Goal: Information Seeking & Learning: Learn about a topic

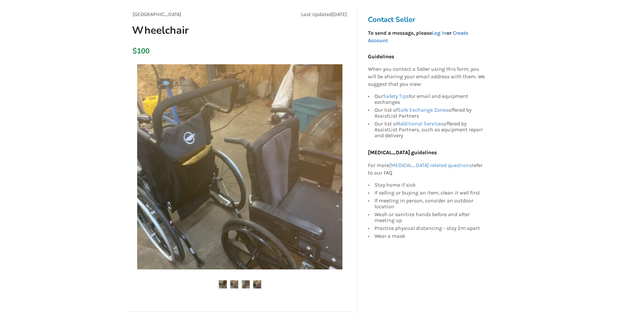
scroll to position [33, 0]
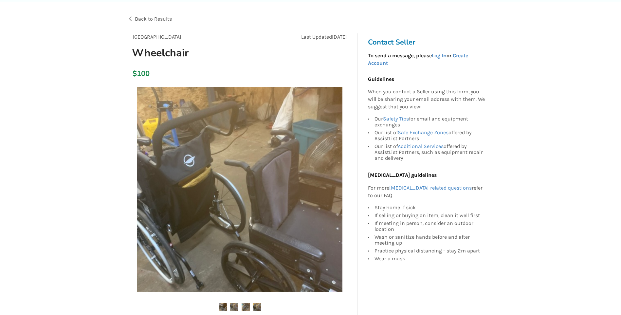
click at [237, 307] on img at bounding box center [234, 307] width 8 height 8
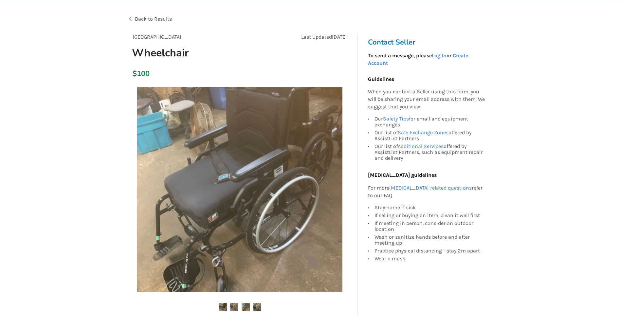
click at [248, 307] on img at bounding box center [245, 307] width 8 height 8
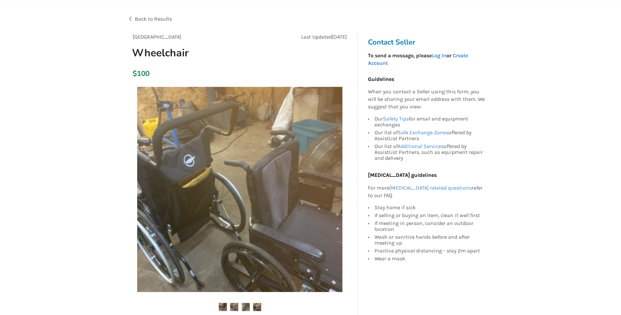
click at [260, 305] on img at bounding box center [257, 307] width 8 height 8
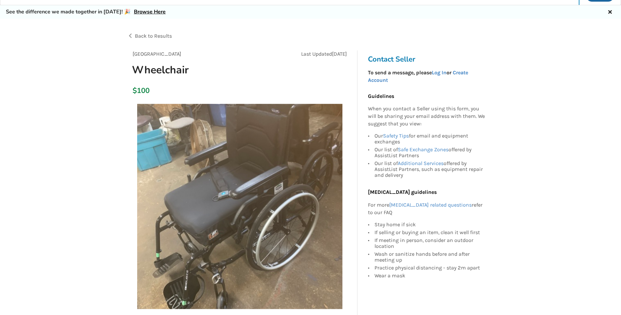
scroll to position [0, 0]
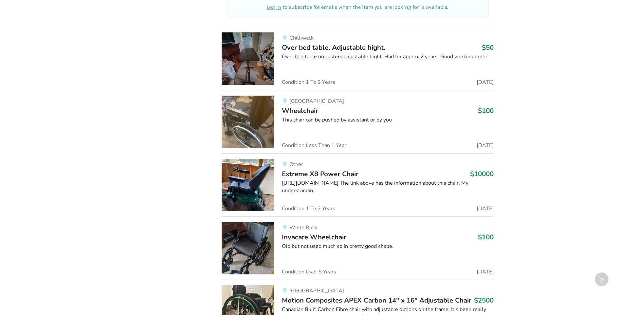
scroll to position [425, 0]
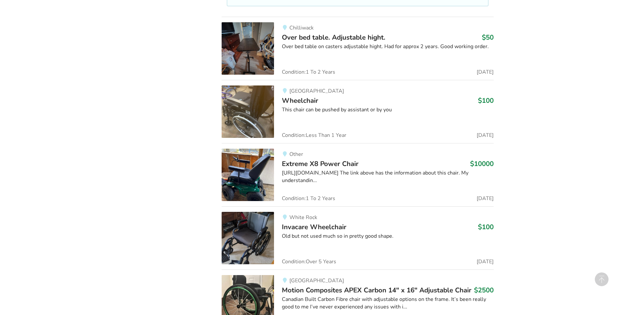
click at [244, 227] on img at bounding box center [247, 238] width 52 height 52
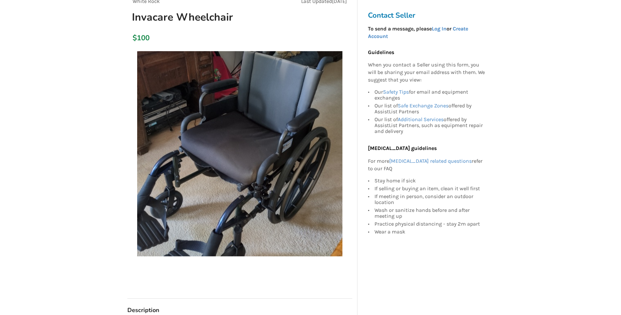
scroll to position [65, 0]
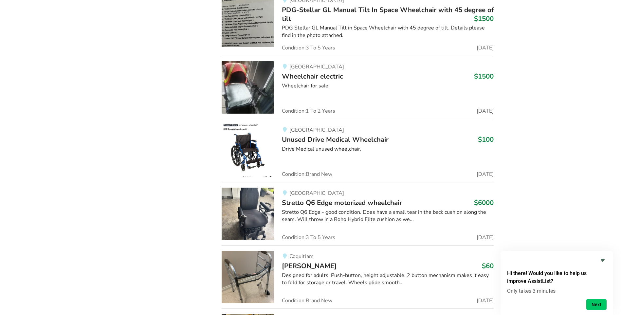
scroll to position [7150, 0]
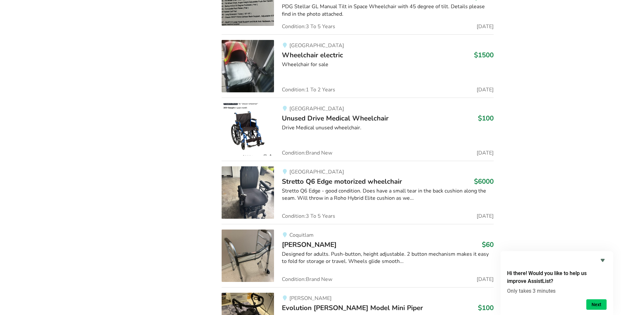
click at [250, 131] on img at bounding box center [247, 129] width 52 height 52
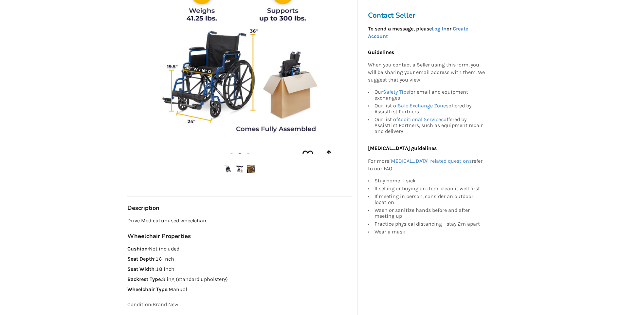
scroll to position [164, 0]
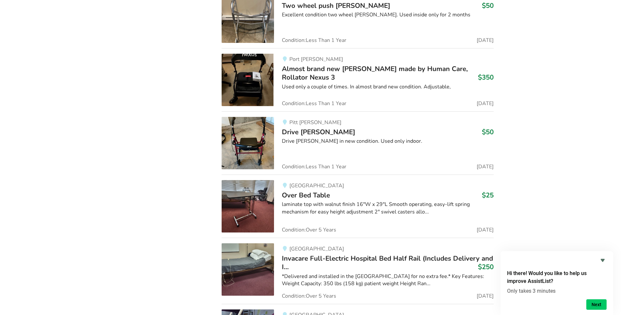
scroll to position [8668, 0]
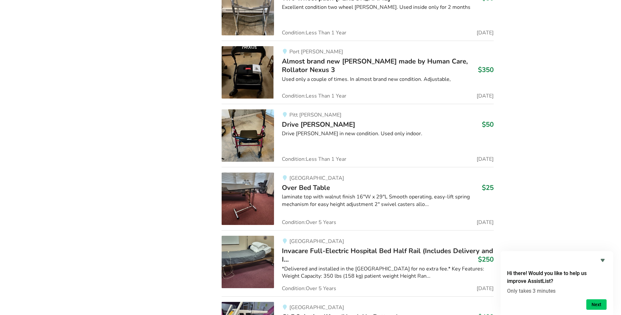
click at [266, 202] on img at bounding box center [247, 198] width 52 height 52
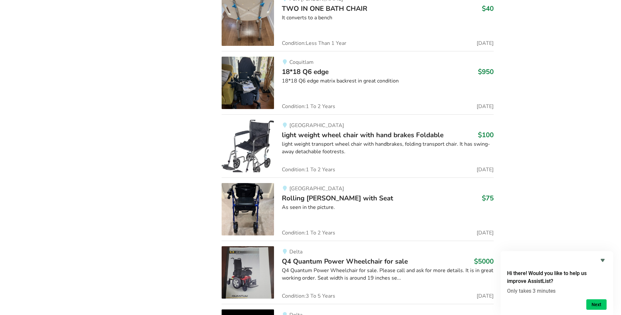
scroll to position [16484, 0]
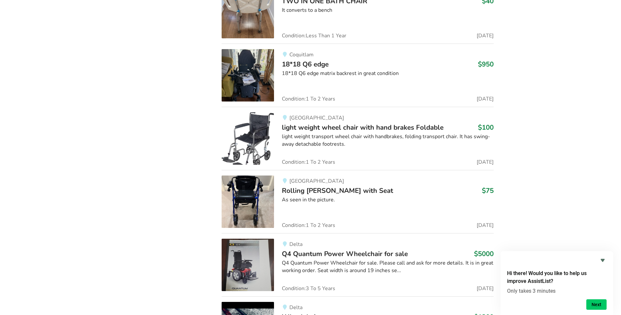
click at [253, 191] on img at bounding box center [247, 201] width 52 height 52
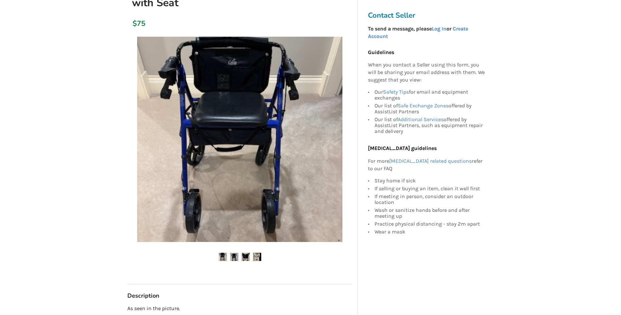
scroll to position [131, 0]
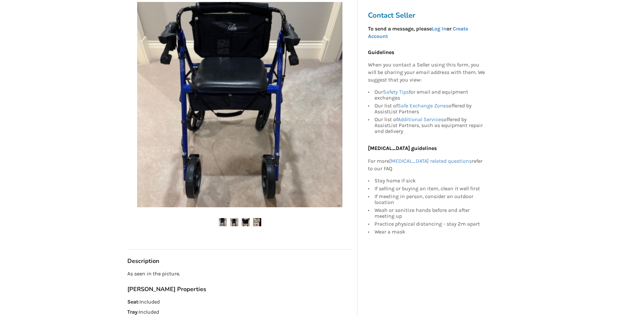
click at [236, 218] on img at bounding box center [234, 222] width 8 height 8
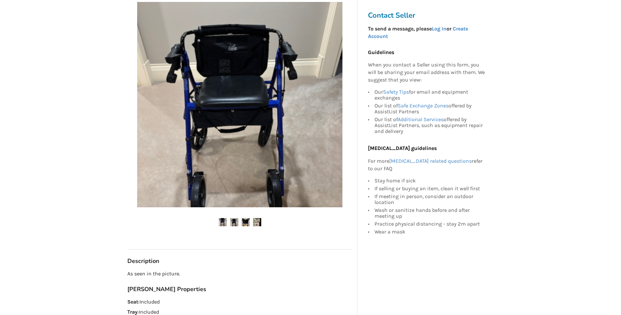
click at [251, 218] on ul at bounding box center [239, 222] width 225 height 9
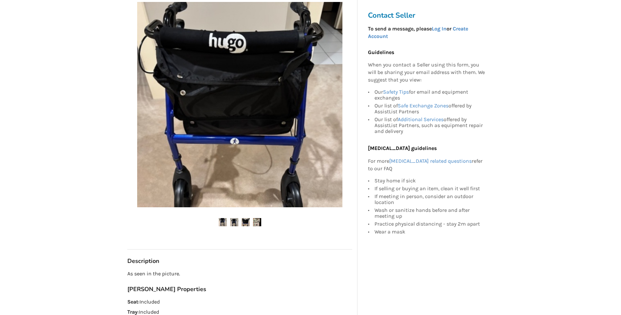
click at [258, 218] on img at bounding box center [257, 222] width 8 height 8
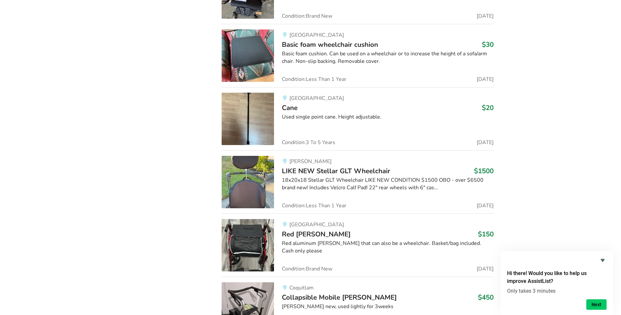
scroll to position [22123, 0]
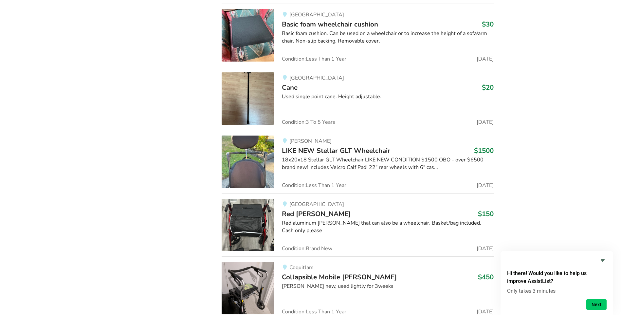
click at [251, 208] on img at bounding box center [247, 225] width 52 height 52
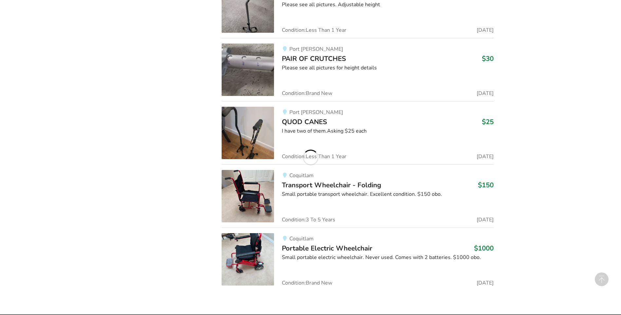
scroll to position [22123, 0]
